Goal: Use online tool/utility

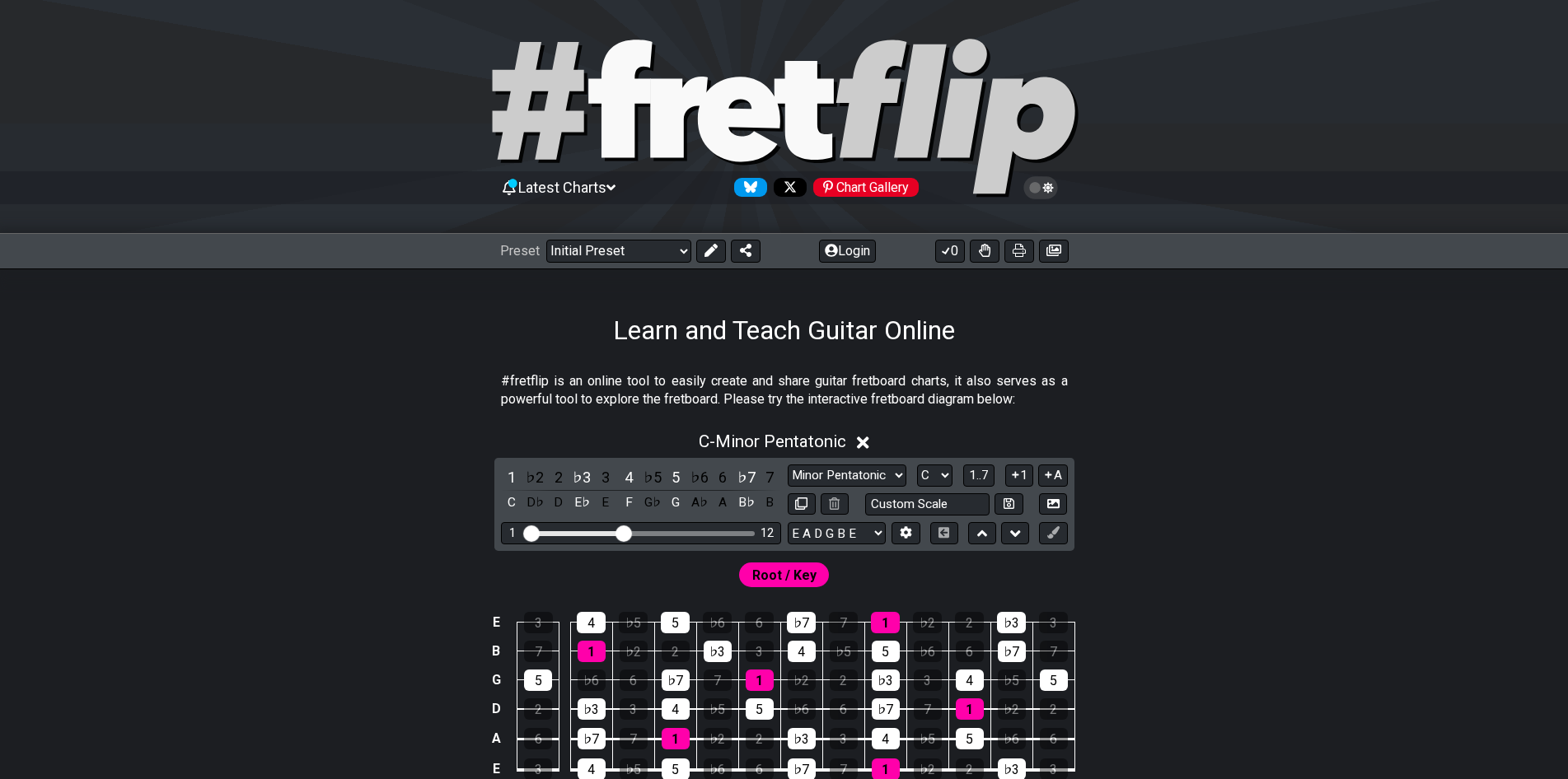
select select "Dorian"
click at [788, 464] on select "Minor Pentatonic Click to edit Minor Pentatonic Major Pentatonic Minor Blues Ma…" at bounding box center [847, 475] width 119 height 22
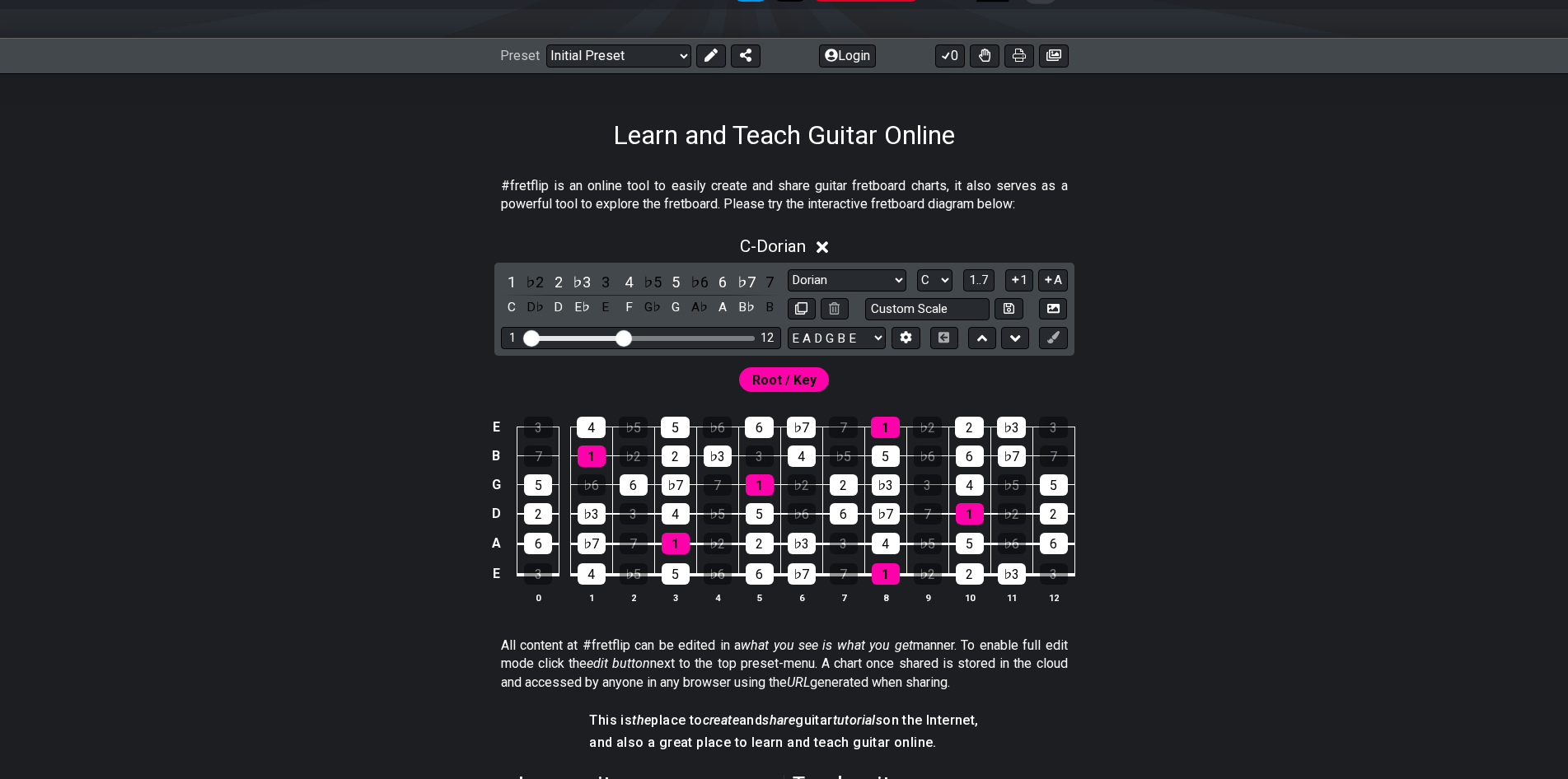
scroll to position [247, 0]
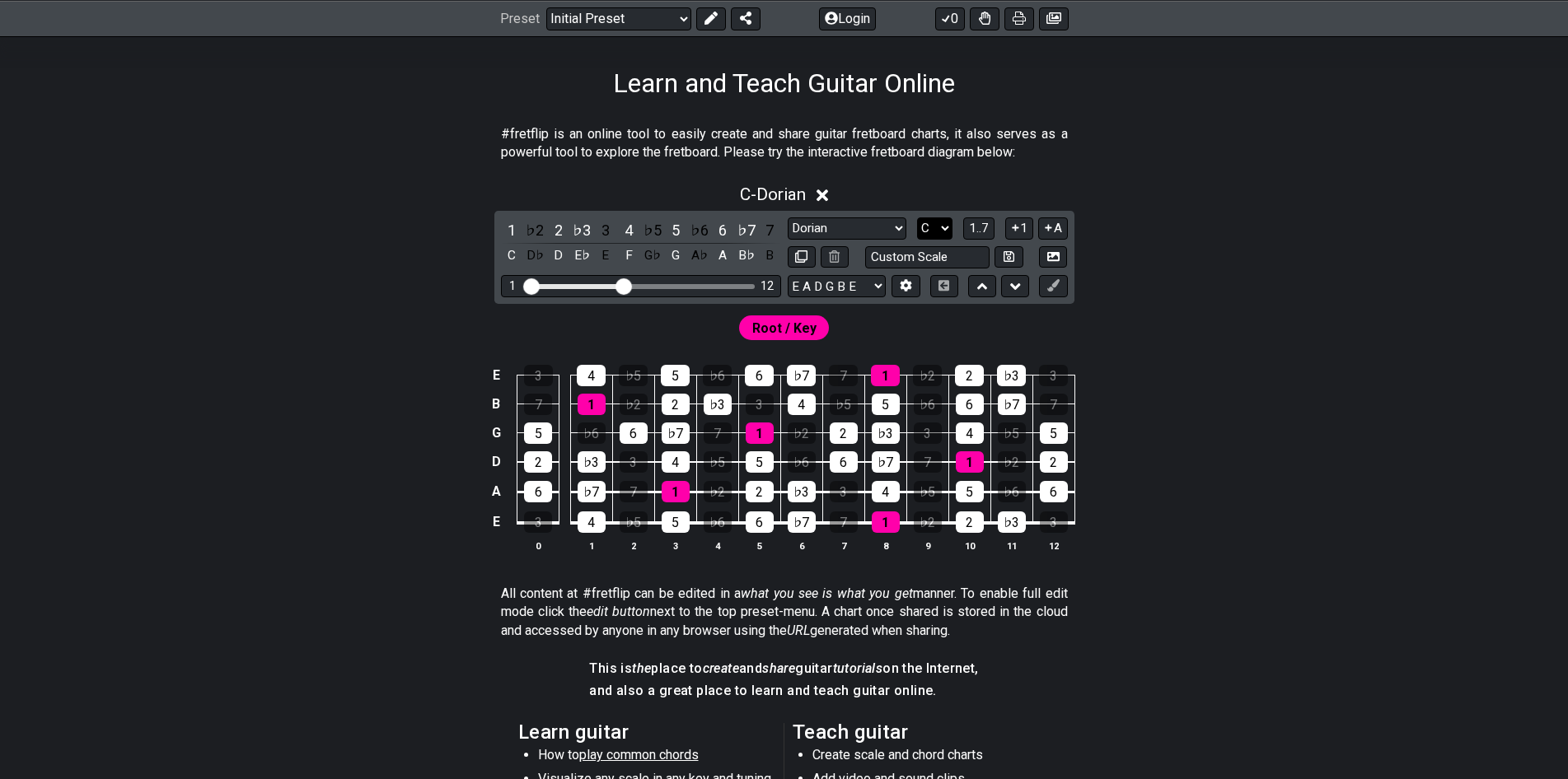
click at [939, 229] on select "A♭ A A♯ B♭ B C C♯ D♭ D D♯ E♭ E F F♯ G♭ G G♯" at bounding box center [934, 228] width 35 height 22
click at [917, 217] on select "A♭ A A♯ B♭ B C C♯ D♭ D D♯ E♭ E F F♯ G♭ G G♯" at bounding box center [934, 228] width 35 height 22
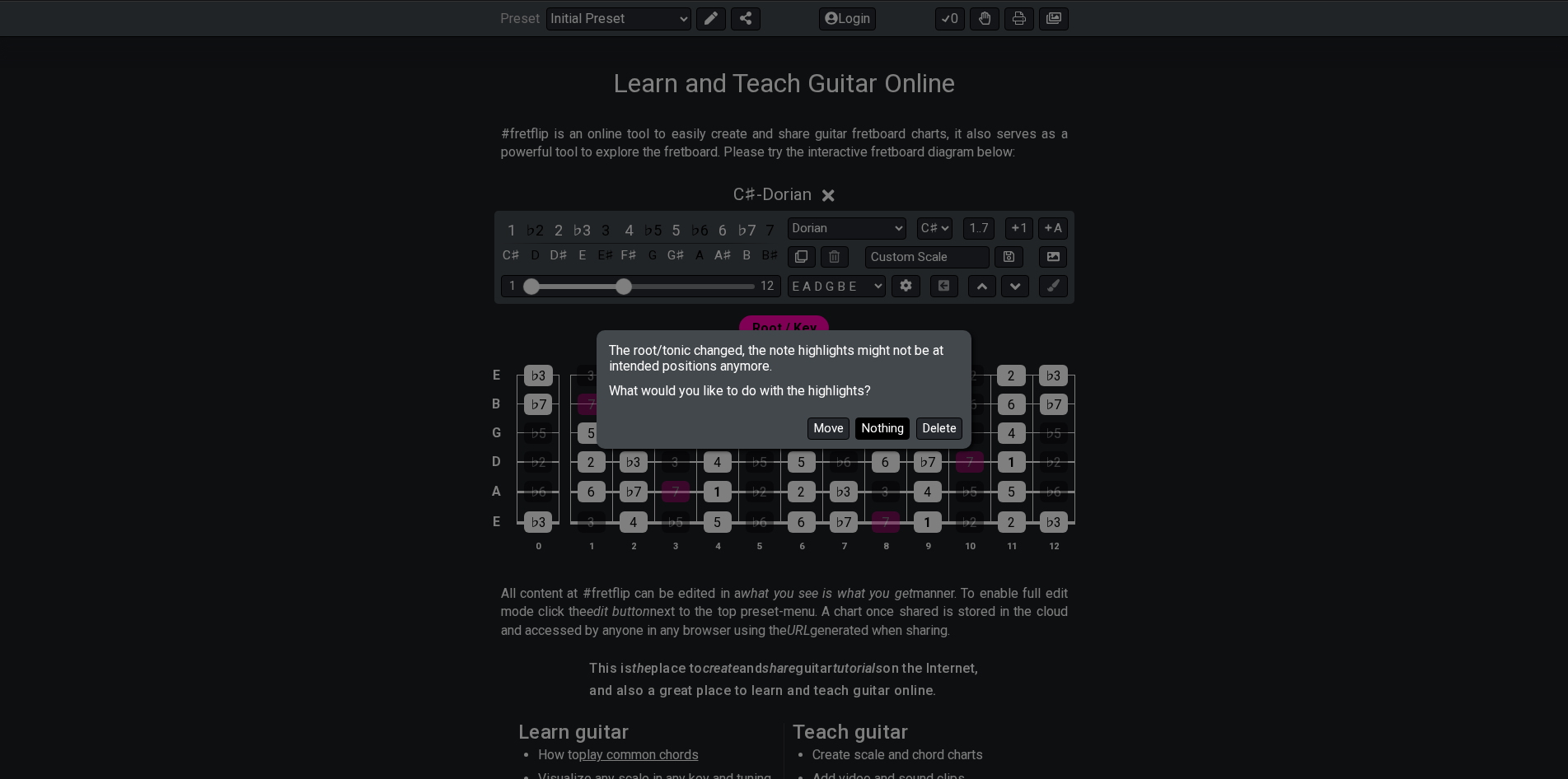
click at [891, 427] on button "Nothing" at bounding box center [882, 429] width 55 height 22
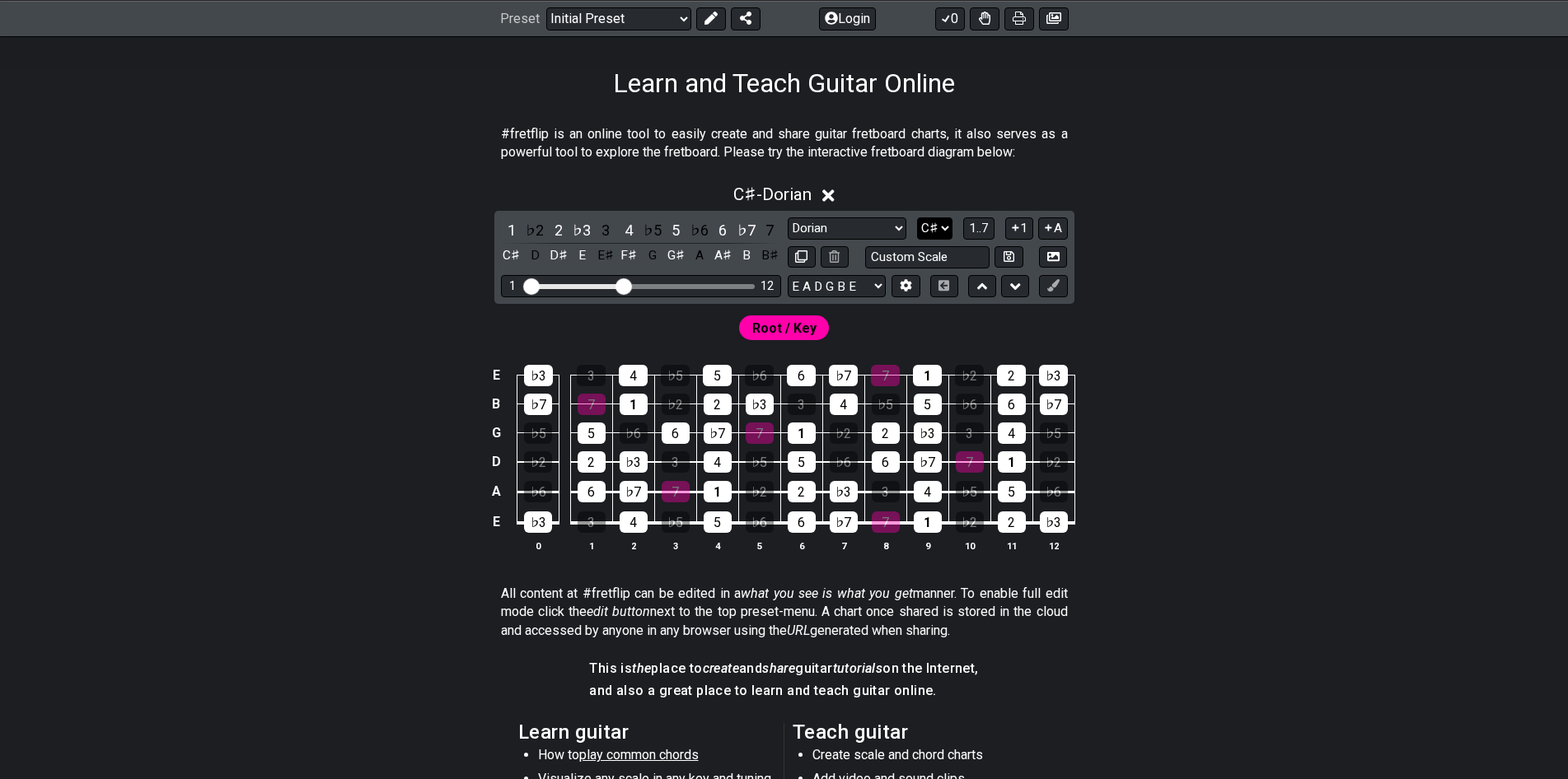
click at [944, 230] on select "A♭ A A♯ B♭ B C C♯ D♭ D D♯ E♭ E F F♯ G♭ G G♯" at bounding box center [934, 228] width 35 height 22
select select "C"
click at [917, 217] on select "A♭ A A♯ B♭ B C C♯ D♭ D D♯ E♭ E F F♯ G♭ G G♯" at bounding box center [934, 228] width 35 height 22
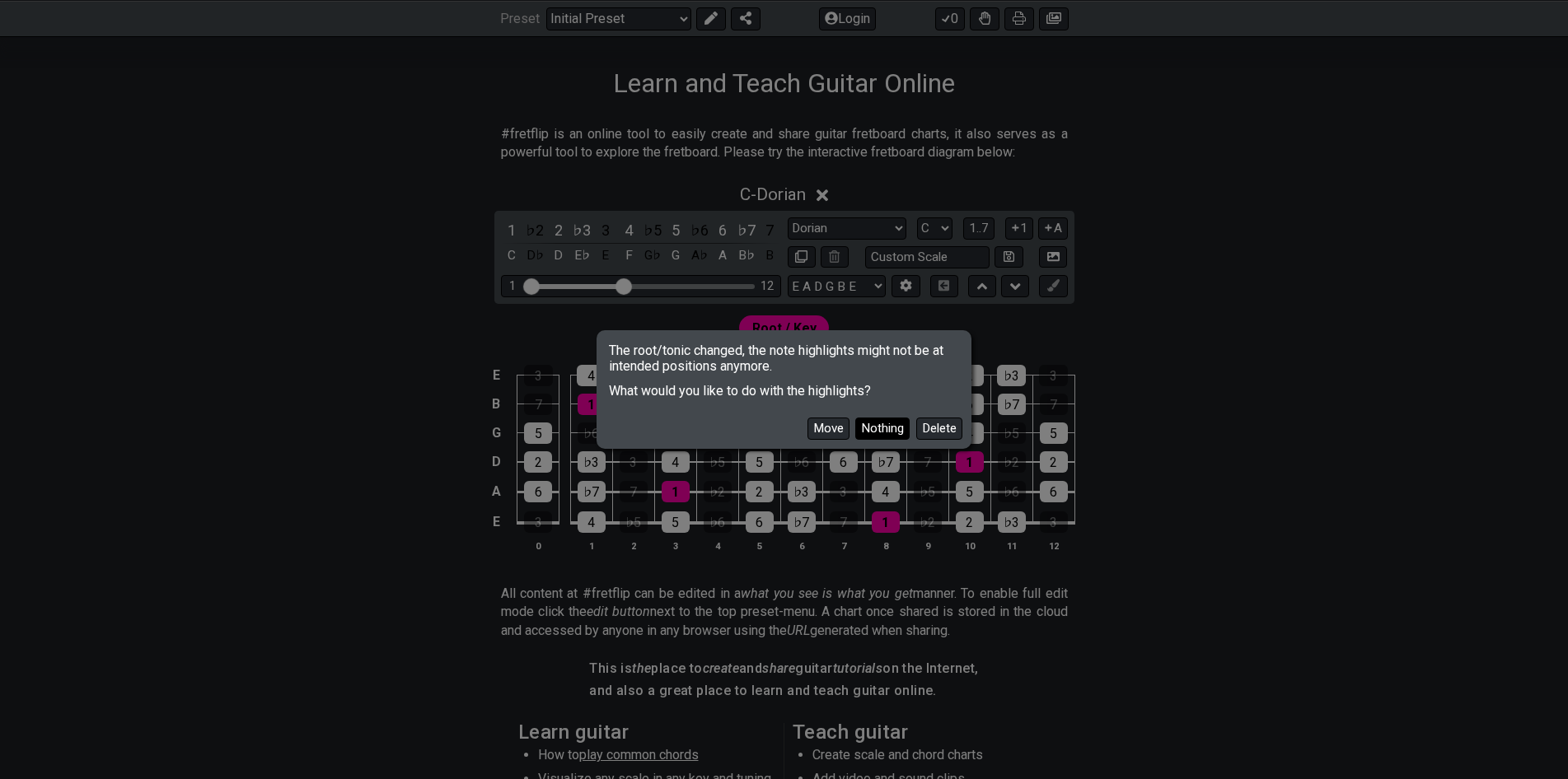
click at [869, 423] on button "Nothing" at bounding box center [882, 429] width 55 height 22
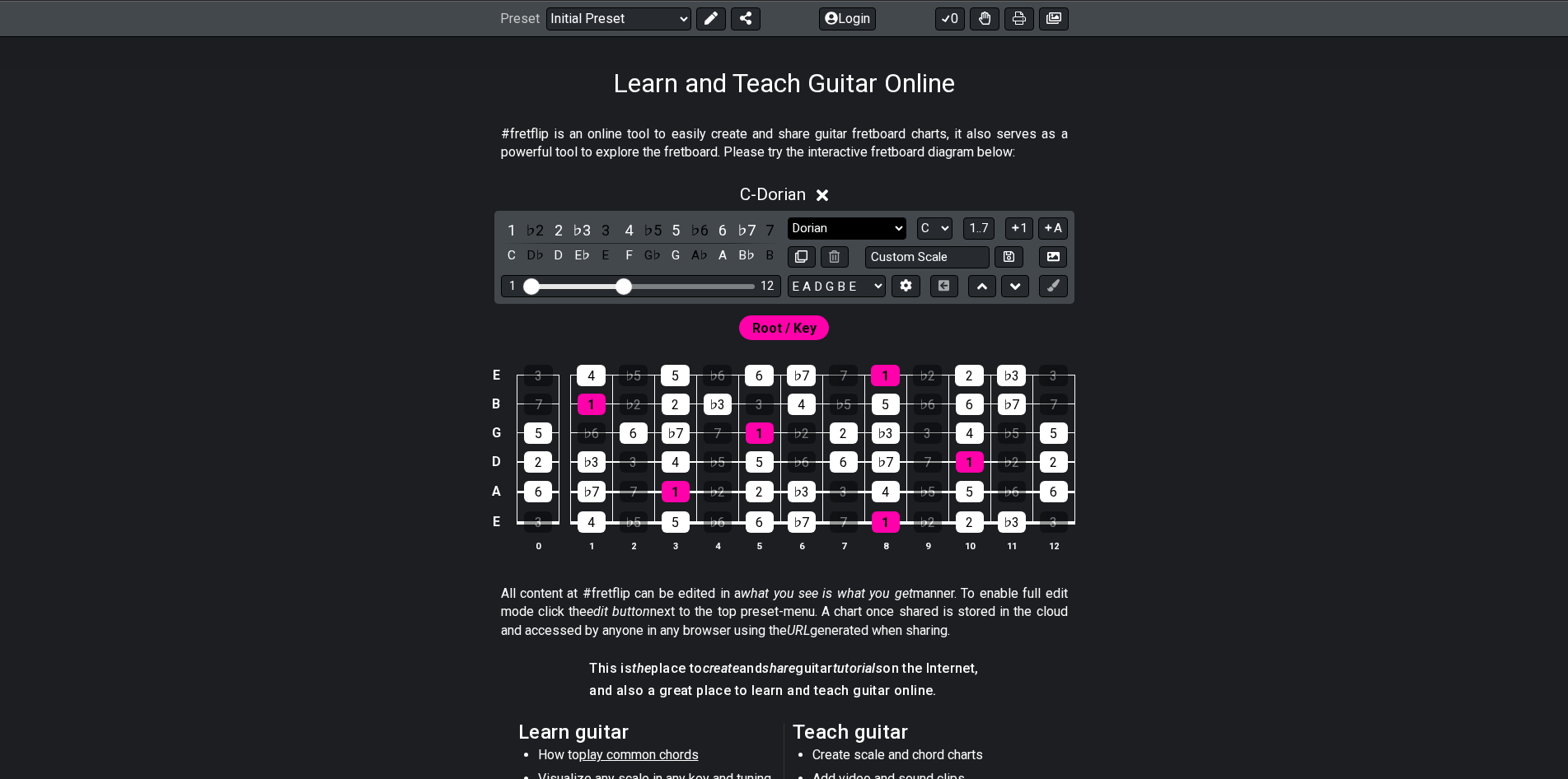
click at [879, 238] on select "Minor Pentatonic Click to edit Minor Pentatonic Major Pentatonic Minor Blues Ma…" at bounding box center [847, 228] width 119 height 22
click at [788, 217] on select "Minor Pentatonic Click to edit Minor Pentatonic Major Pentatonic Minor Blues Ma…" at bounding box center [847, 228] width 119 height 22
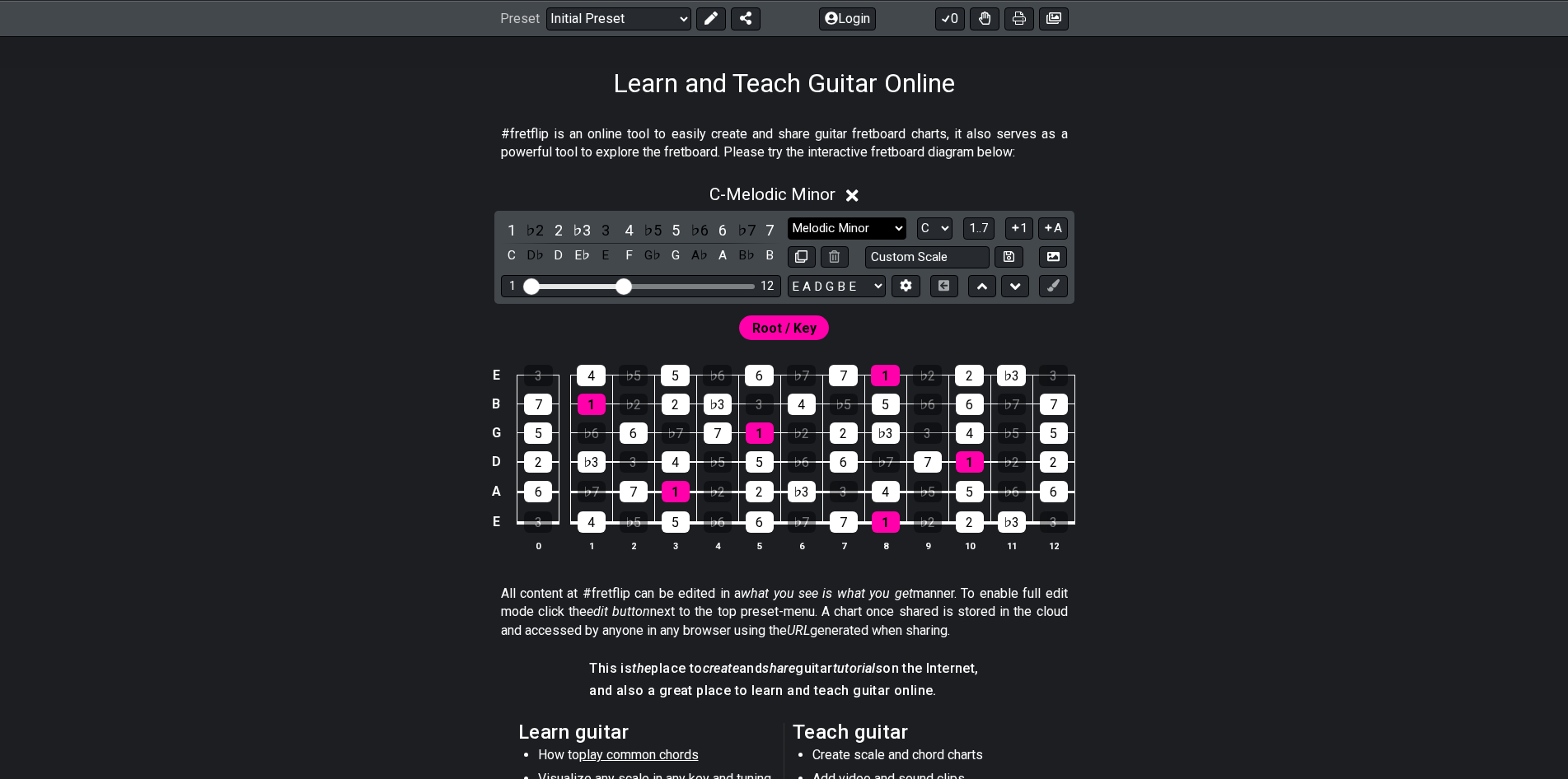
click at [848, 236] on select "Minor Pentatonic Click to edit Minor Pentatonic Major Pentatonic Minor Blues Ma…" at bounding box center [847, 228] width 119 height 22
click at [788, 217] on select "Minor Pentatonic Click to edit Minor Pentatonic Major Pentatonic Minor Blues Ma…" at bounding box center [847, 228] width 119 height 22
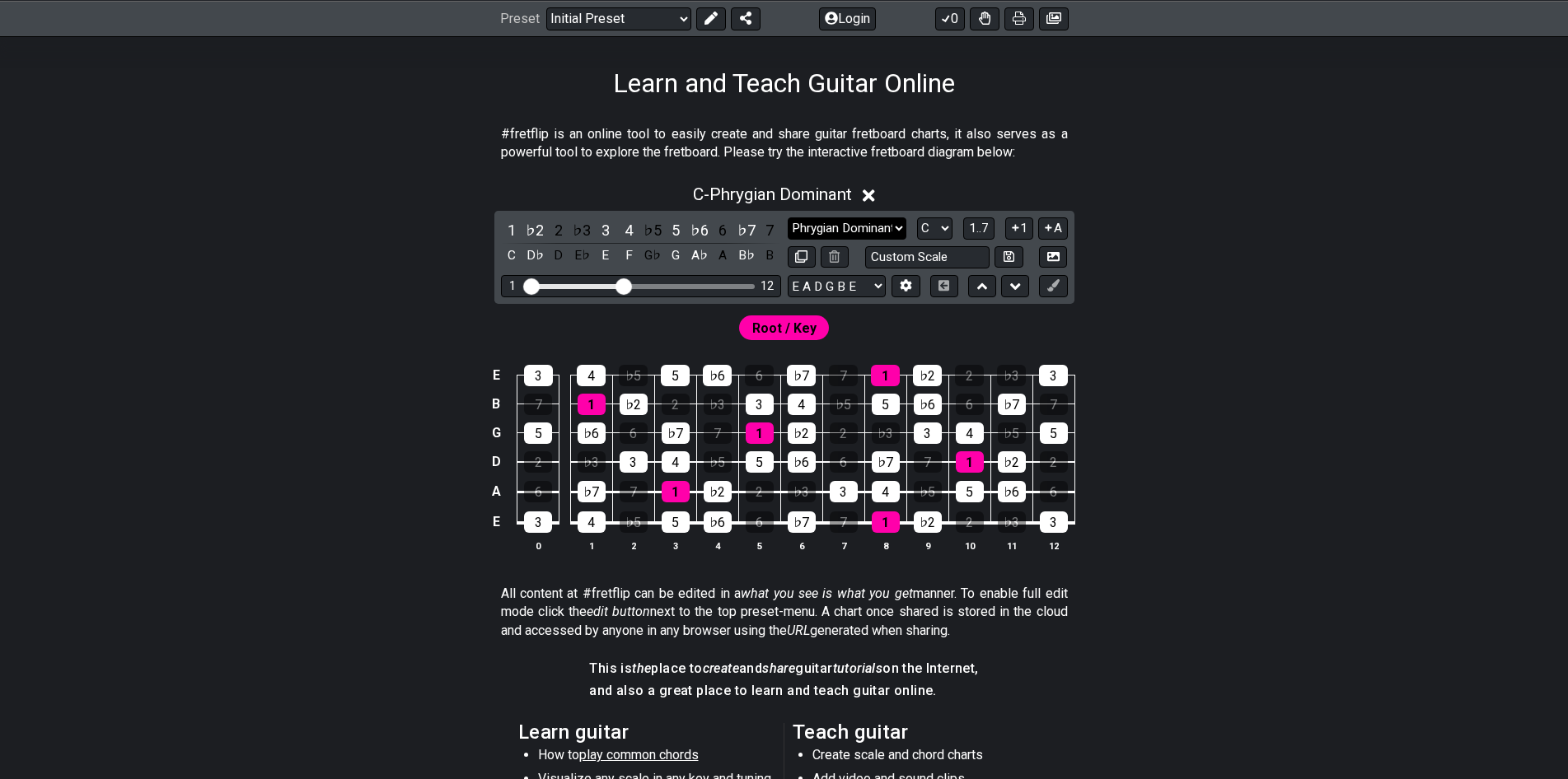
click at [855, 233] on select "Minor Pentatonic Click to edit Minor Pentatonic Major Pentatonic Minor Blues Ma…" at bounding box center [847, 228] width 119 height 22
select select "Phrygian"
click at [788, 217] on select "Minor Pentatonic Click to edit Minor Pentatonic Major Pentatonic Minor Blues Ma…" at bounding box center [847, 228] width 119 height 22
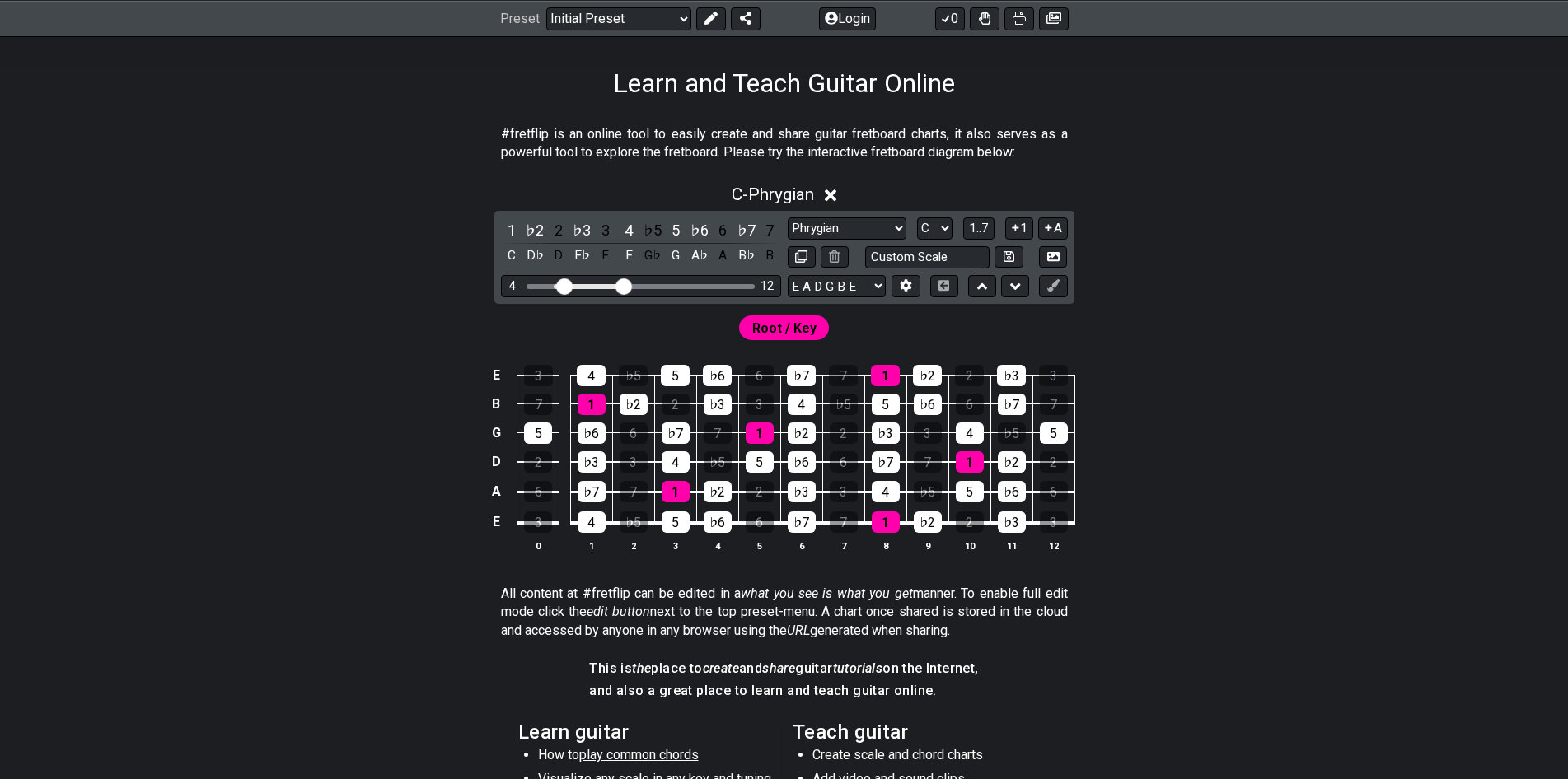
drag, startPoint x: 531, startPoint y: 288, endPoint x: 564, endPoint y: 289, distance: 33.0
click at [564, 285] on input "Visible fret range" at bounding box center [641, 285] width 234 height 0
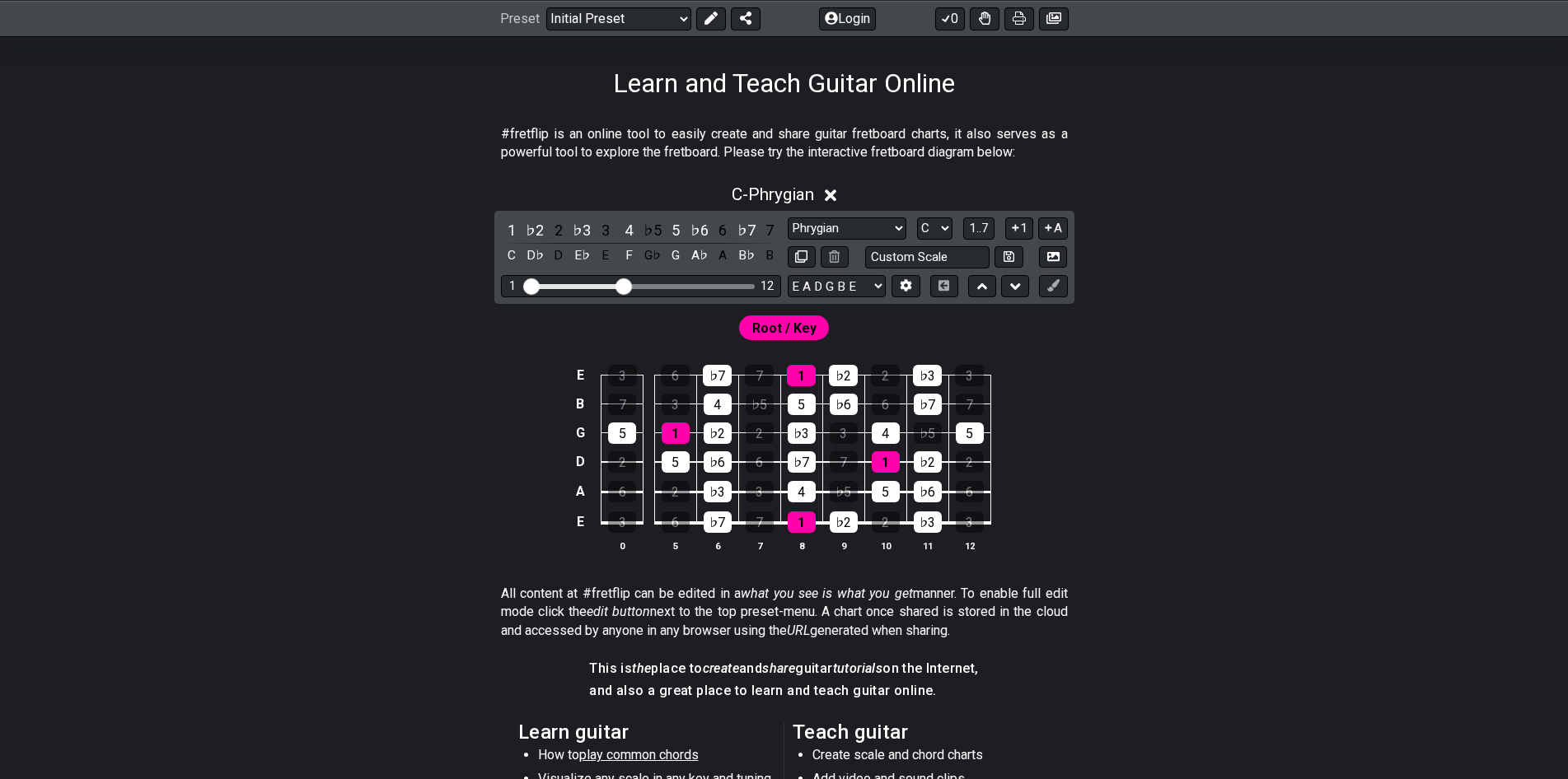
drag, startPoint x: 565, startPoint y: 289, endPoint x: 527, endPoint y: 292, distance: 38.1
click at [527, 285] on input "Visible fret range" at bounding box center [641, 285] width 234 height 0
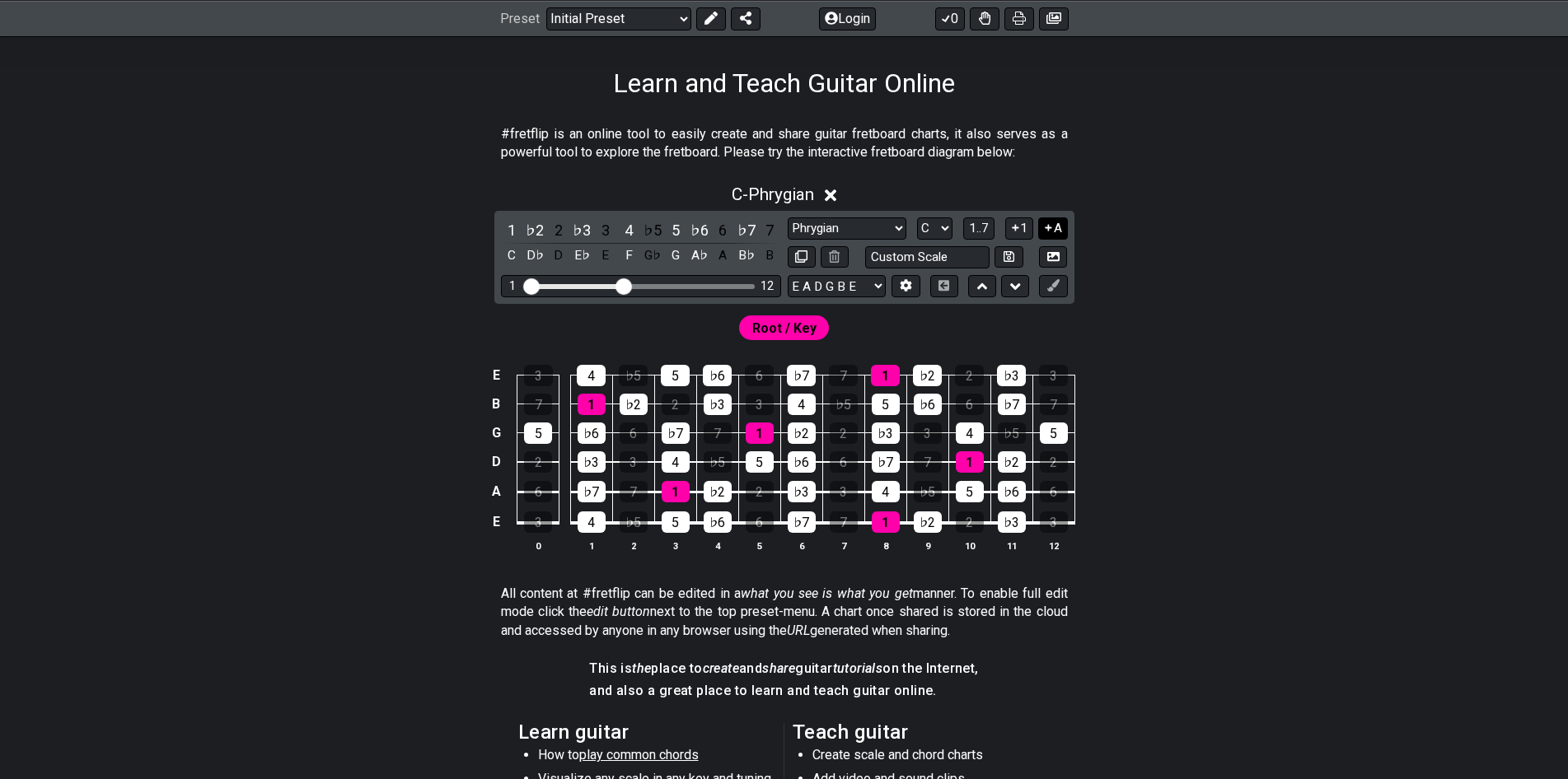
click at [1055, 222] on button "A" at bounding box center [1052, 228] width 29 height 22
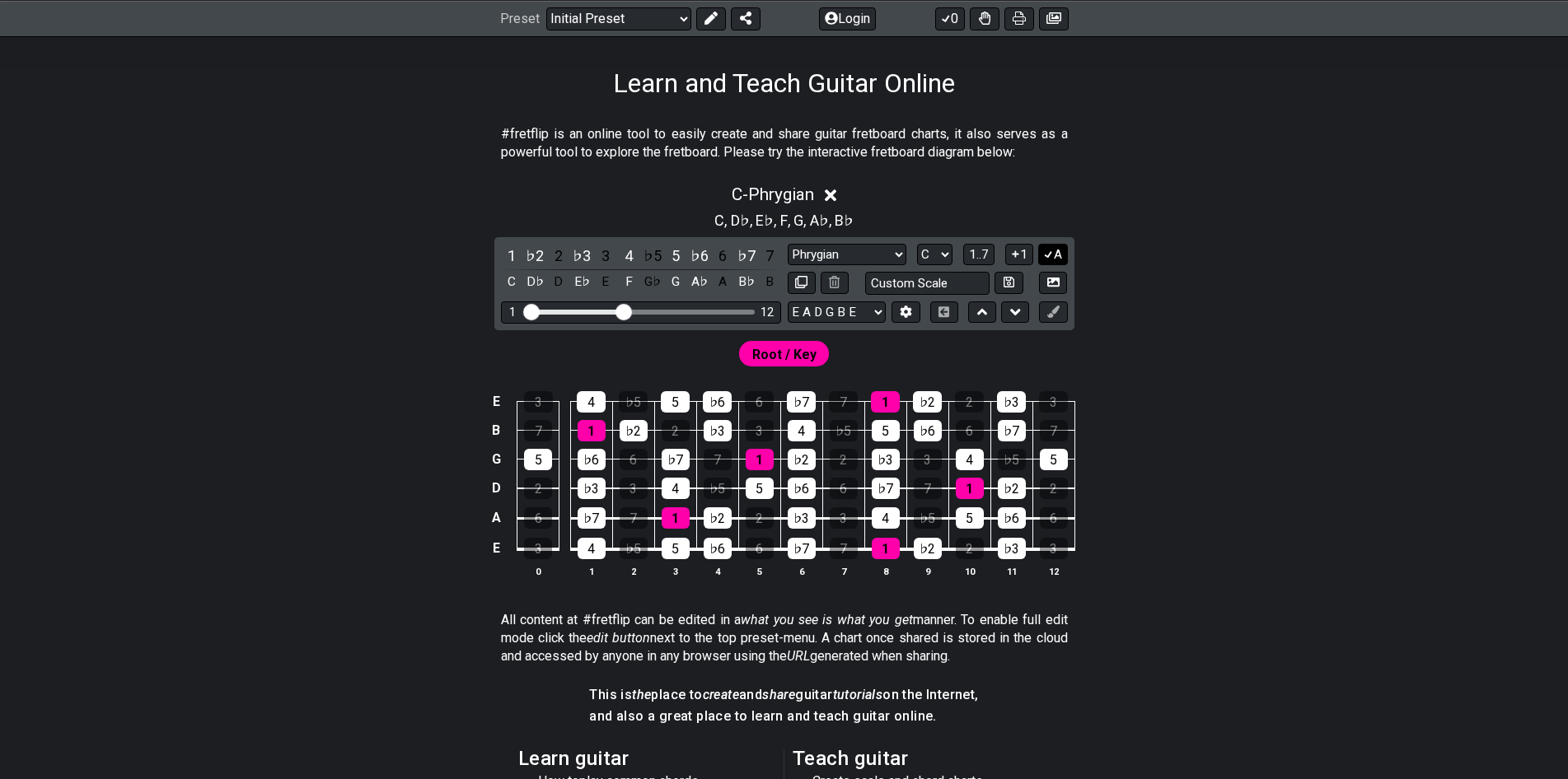
click at [1054, 255] on button "A" at bounding box center [1052, 255] width 29 height 22
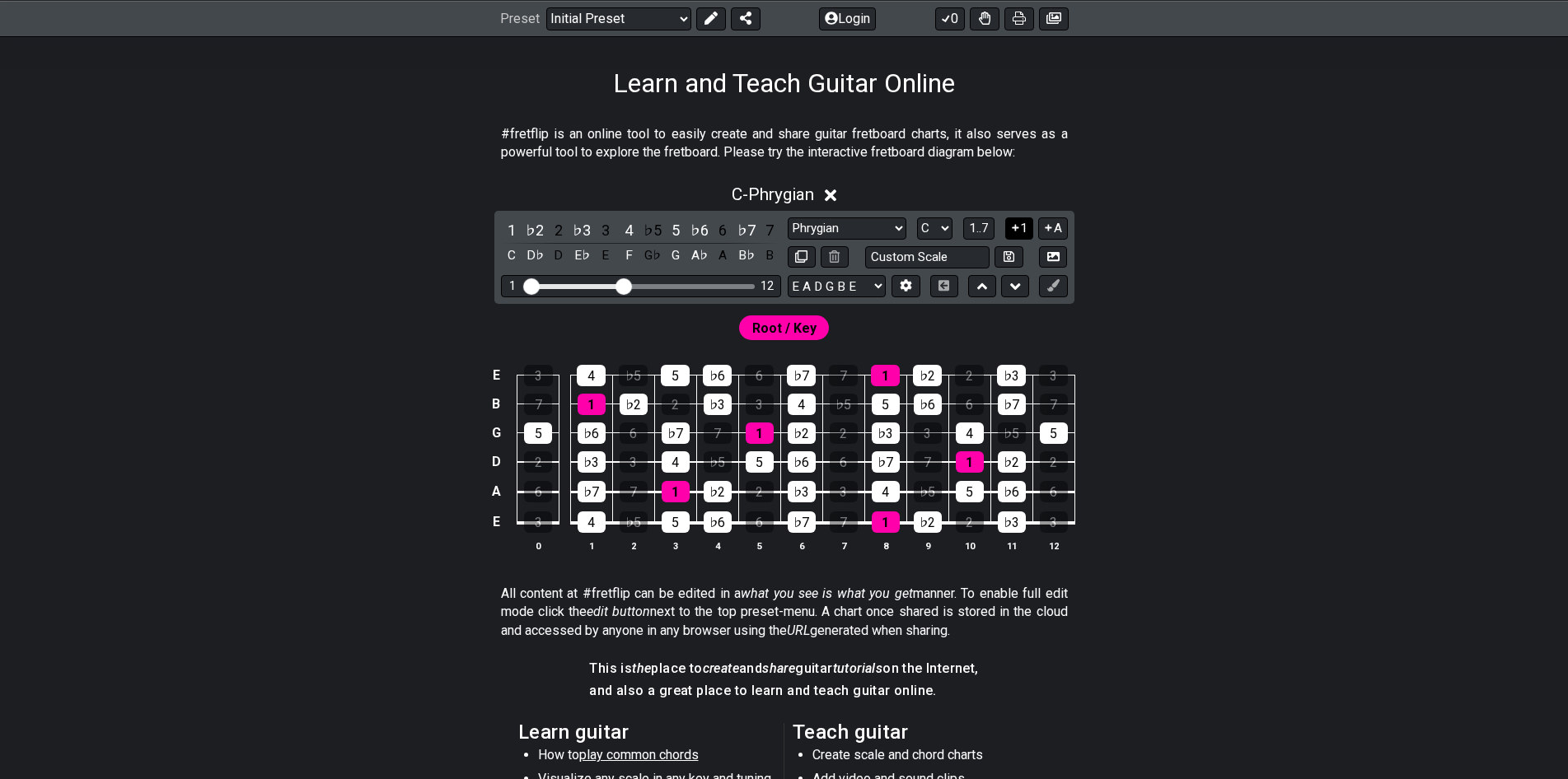
click at [1012, 223] on icon at bounding box center [1015, 227] width 16 height 12
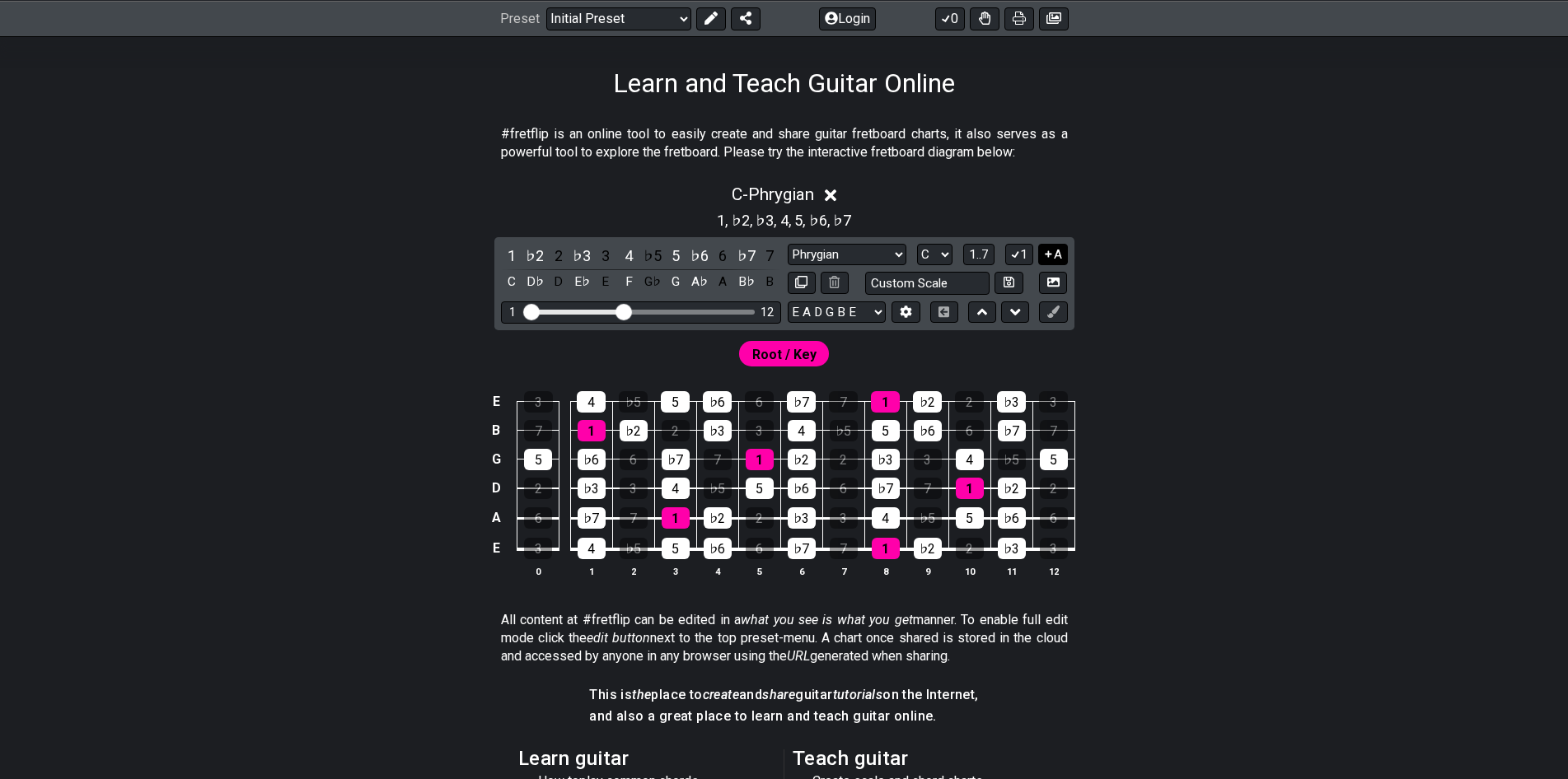
click at [1045, 256] on icon at bounding box center [1048, 253] width 16 height 12
